Goal: Information Seeking & Learning: Learn about a topic

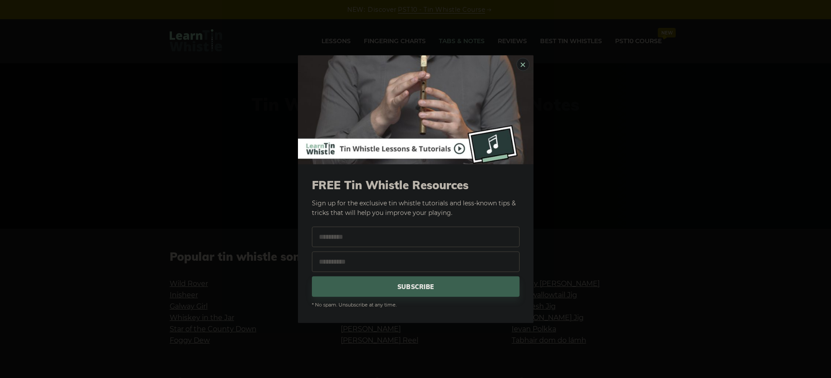
click at [520, 65] on link "×" at bounding box center [523, 64] width 13 height 13
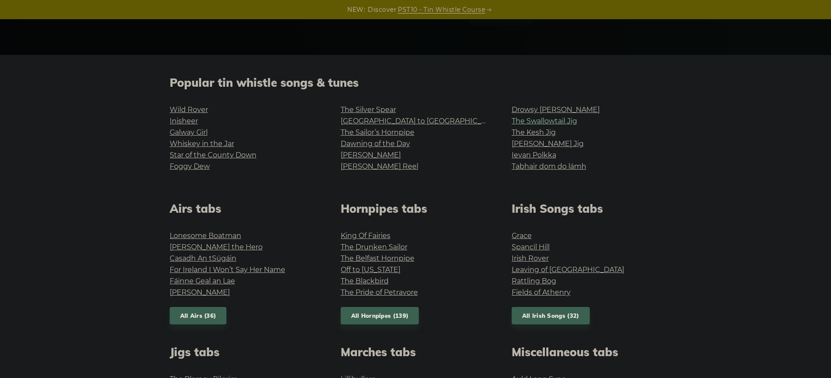
scroll to position [175, 0]
click at [549, 112] on link "Drowsy [PERSON_NAME]" at bounding box center [556, 109] width 88 height 8
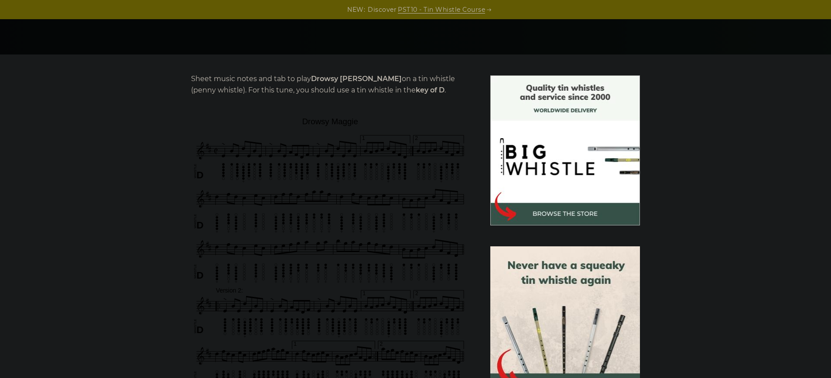
scroll to position [346, 0]
click img
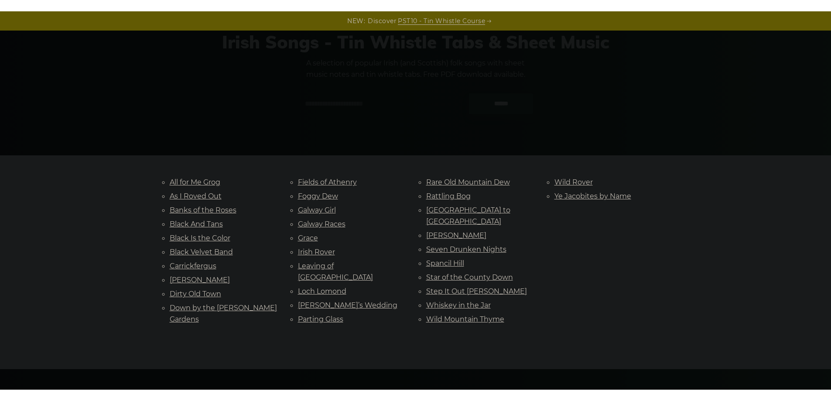
scroll to position [86, 0]
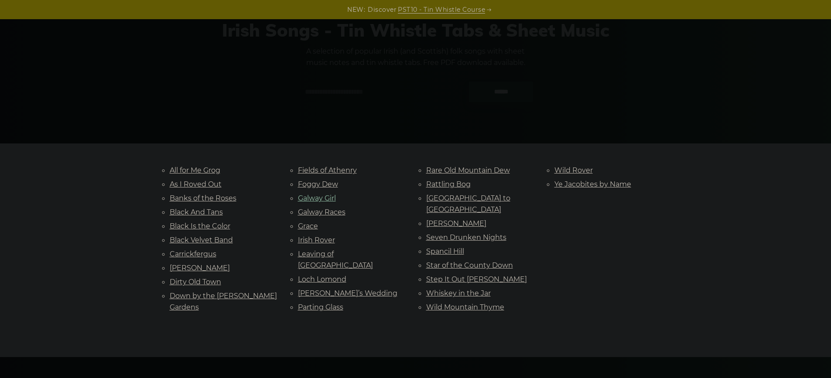
click at [322, 200] on link "Galway Girl" at bounding box center [317, 198] width 38 height 8
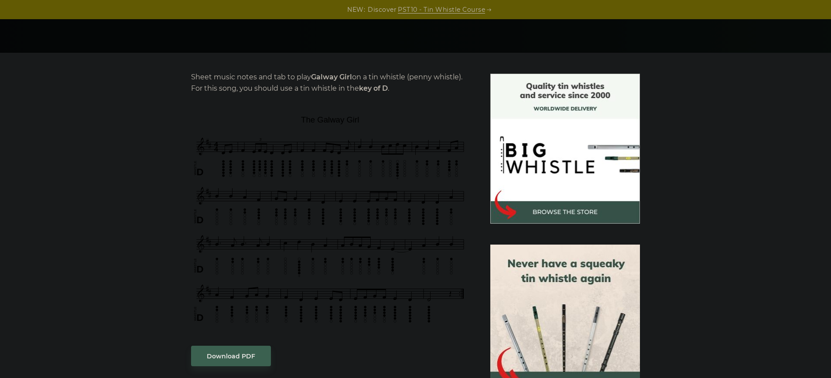
scroll to position [175, 0]
